Goal: Information Seeking & Learning: Learn about a topic

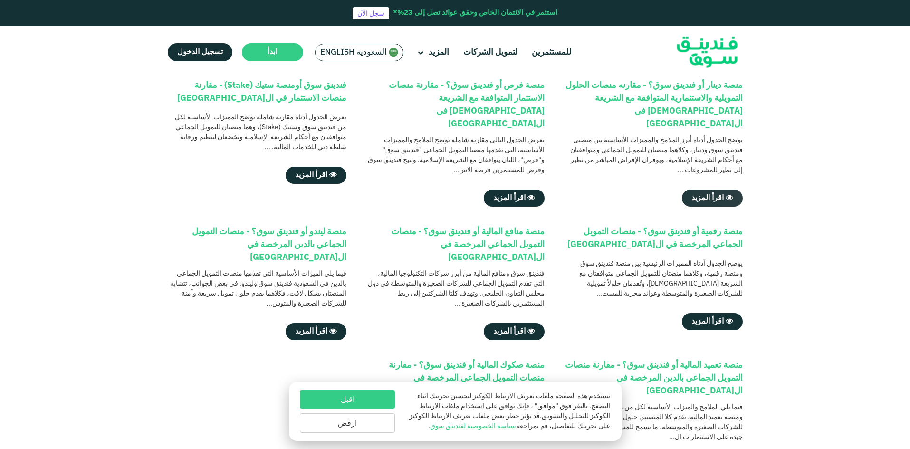
scroll to position [143, 0]
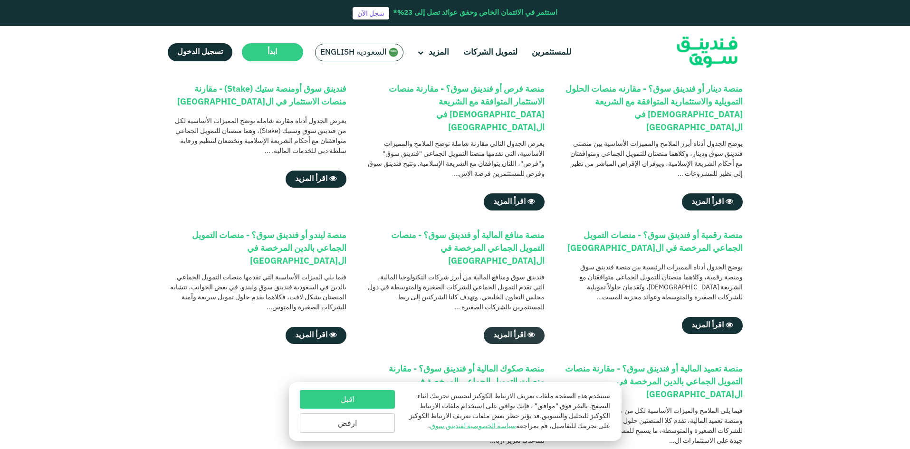
click at [519, 332] on span "اقرأ المزيد" at bounding box center [509, 335] width 32 height 7
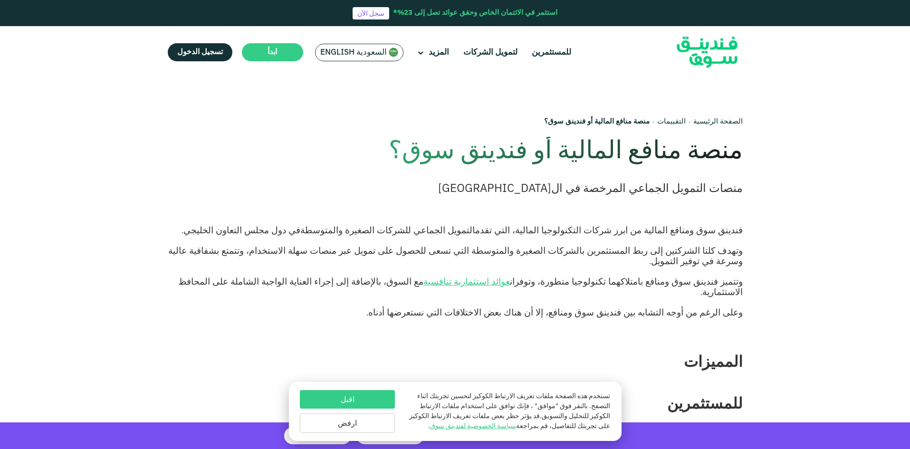
click at [475, 227] on link "التمويل الجماعي للشركات الصغيرة والمتوسطة" at bounding box center [387, 230] width 175 height 11
